Goal: Information Seeking & Learning: Find specific fact

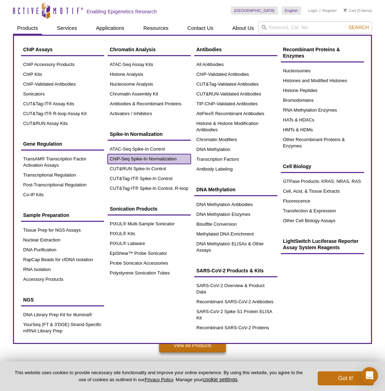
click at [165, 161] on link "ChIP-Seq Spike-In Normalization" at bounding box center [149, 159] width 83 height 10
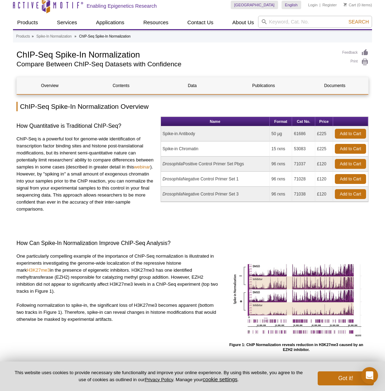
scroll to position [10, 0]
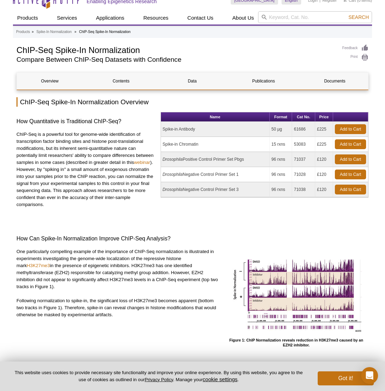
click at [297, 128] on td "61686" at bounding box center [303, 129] width 23 height 15
copy td "61686"
drag, startPoint x: 207, startPoint y: 125, endPoint x: 203, endPoint y: 130, distance: 6.3
click at [203, 130] on td "Spike-in Antibody" at bounding box center [215, 129] width 109 height 15
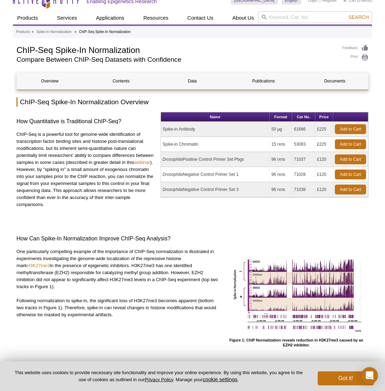
copy td "Spike-in Antibody"
